Goal: Transaction & Acquisition: Purchase product/service

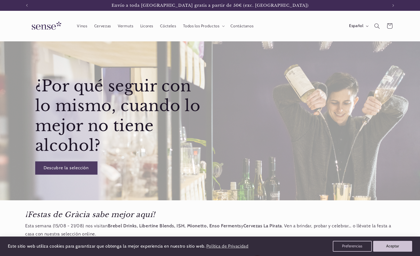
scroll to position [164, 0]
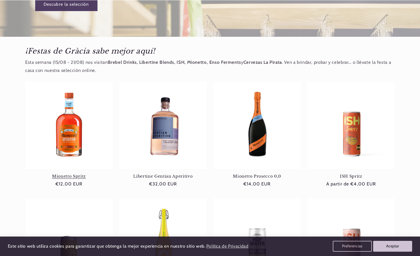
click at [77, 174] on link "Mionetto Spritz" at bounding box center [68, 176] width 87 height 5
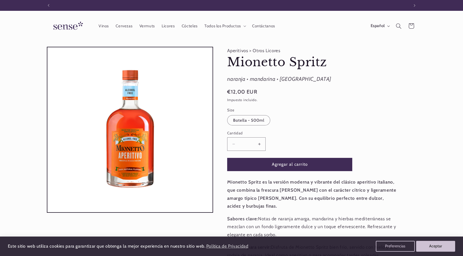
scroll to position [0, 361]
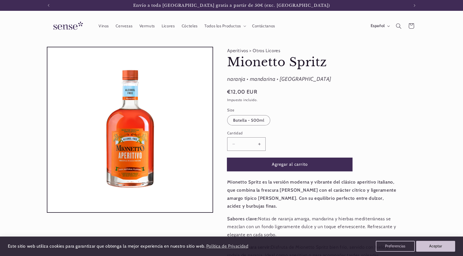
click at [288, 168] on button "Agregar al carrito" at bounding box center [289, 164] width 125 height 13
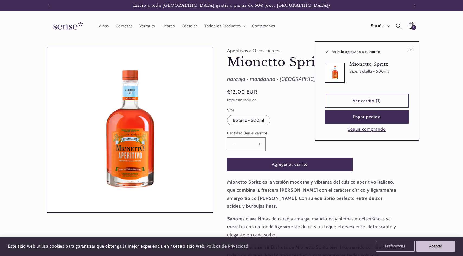
drag, startPoint x: 309, startPoint y: 176, endPoint x: 256, endPoint y: 158, distance: 56.3
click at [256, 158] on product-info "Aperitivos > Otros Licores Mionetto Spritz Mionetto Spritz naranja • mandarina …" at bounding box center [312, 181] width 171 height 268
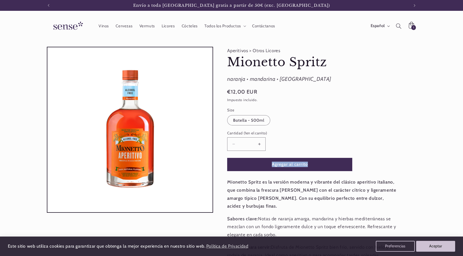
drag, startPoint x: 257, startPoint y: 152, endPoint x: 310, endPoint y: 171, distance: 56.0
click at [310, 171] on product-info "Aperitivos > Otros Licores Mionetto Spritz Mionetto Spritz naranja • mandarina …" at bounding box center [312, 181] width 171 height 268
click at [292, 163] on button "Agregar al carrito" at bounding box center [289, 164] width 125 height 13
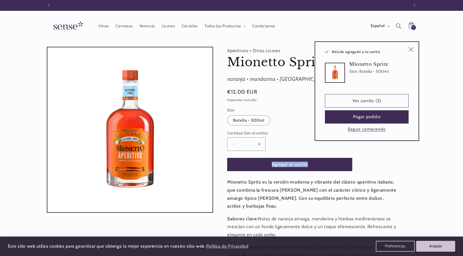
scroll to position [0, 0]
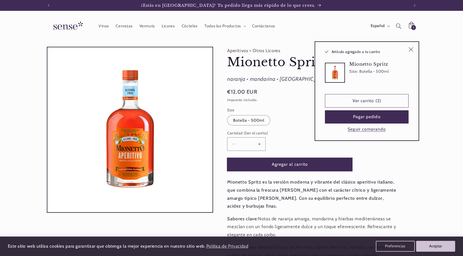
drag, startPoint x: 343, startPoint y: 178, endPoint x: 265, endPoint y: 161, distance: 79.8
click at [265, 161] on product-info "Aperitivos > Otros Licores Mionetto Spritz Mionetto Spritz naranja • mandarina …" at bounding box center [312, 181] width 171 height 268
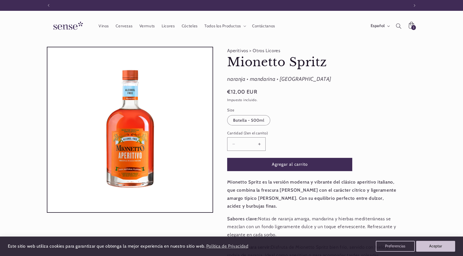
click at [390, 133] on product-info "Aperitivos > Otros Licores Mionetto Spritz Mionetto Spritz naranja • mandarina …" at bounding box center [312, 181] width 171 height 268
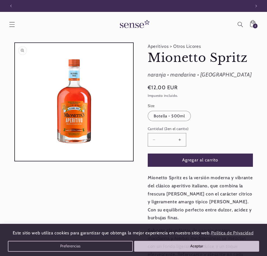
scroll to position [0, 240]
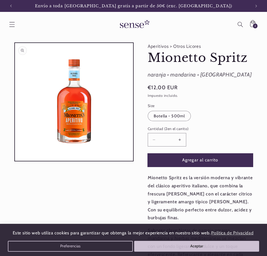
drag, startPoint x: 195, startPoint y: 158, endPoint x: 229, endPoint y: 161, distance: 34.5
click at [229, 161] on button "Agregar al carrito" at bounding box center [200, 160] width 105 height 13
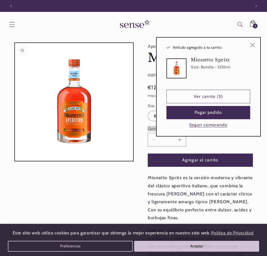
scroll to position [0, 0]
